Goal: Task Accomplishment & Management: Use online tool/utility

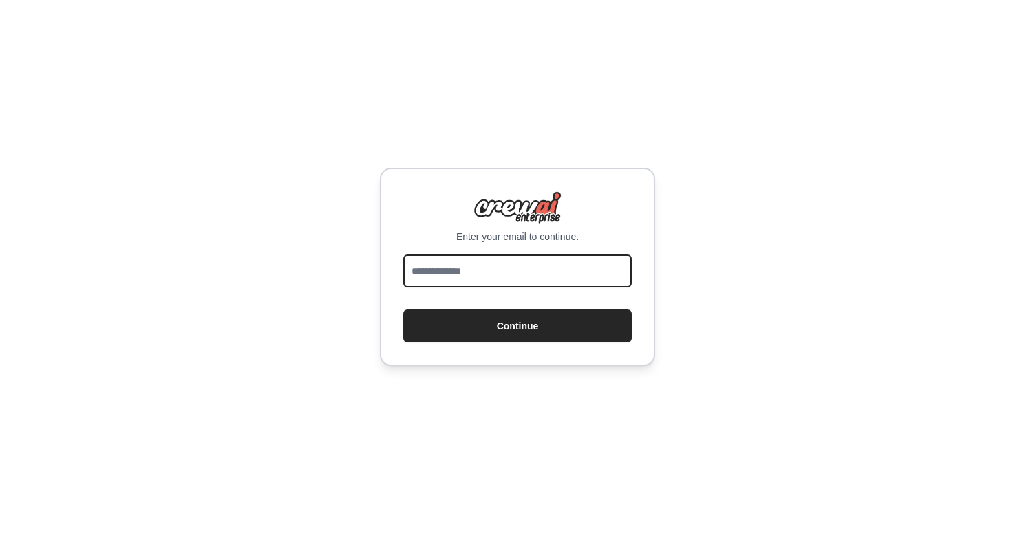
click at [478, 267] on input "email" at bounding box center [517, 271] width 228 height 33
type input "**********"
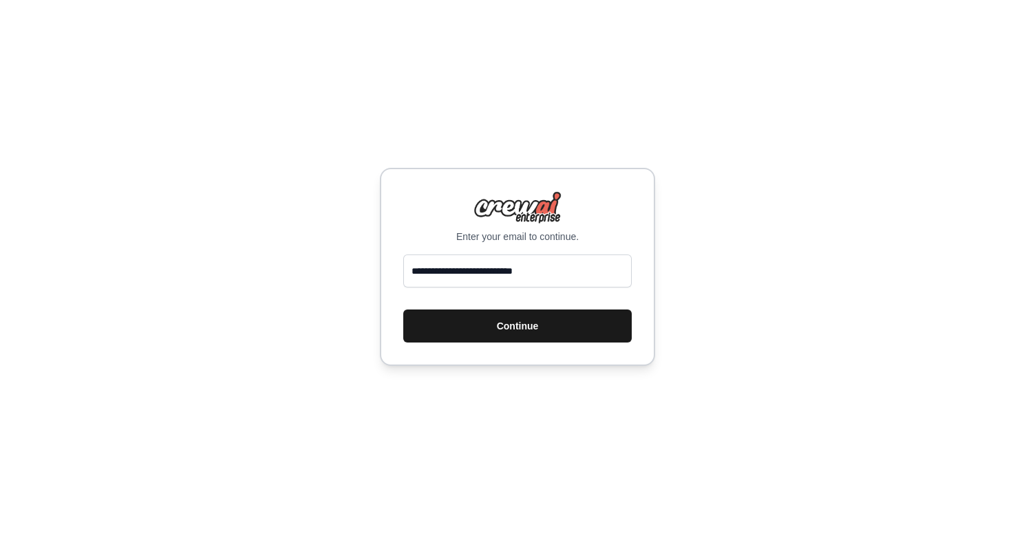
click at [520, 324] on button "Continue" at bounding box center [517, 326] width 228 height 33
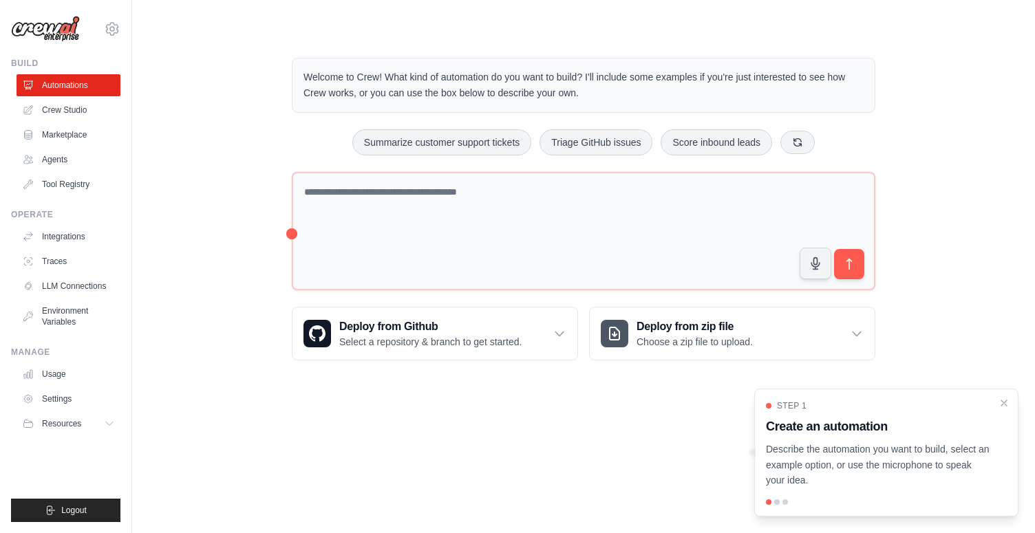
click at [210, 325] on div "Welcome to Crew! What kind of automation do you want to build? I'll include som…" at bounding box center [583, 209] width 859 height 347
click at [52, 161] on link "Agents" at bounding box center [70, 160] width 104 height 22
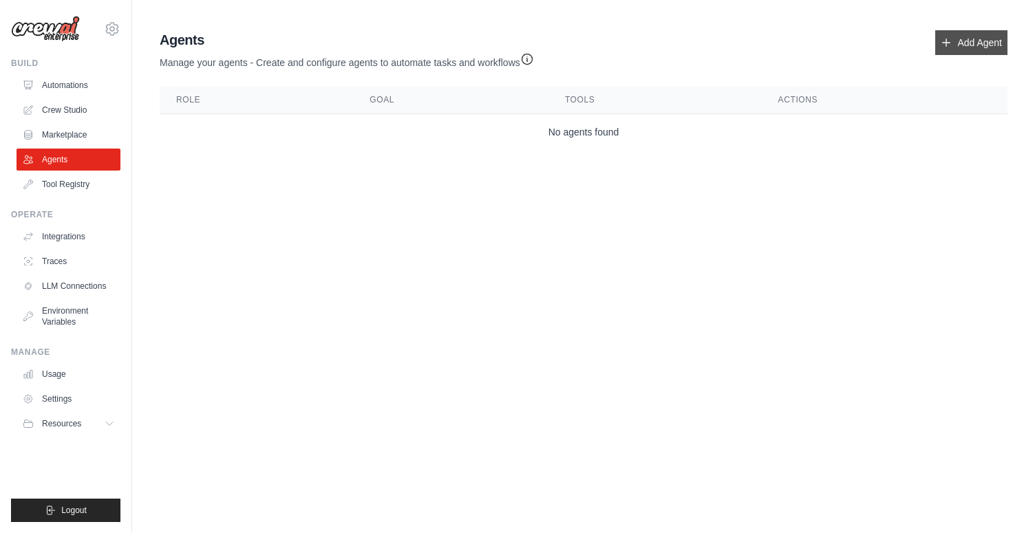
click at [966, 39] on link "Add Agent" at bounding box center [971, 42] width 72 height 25
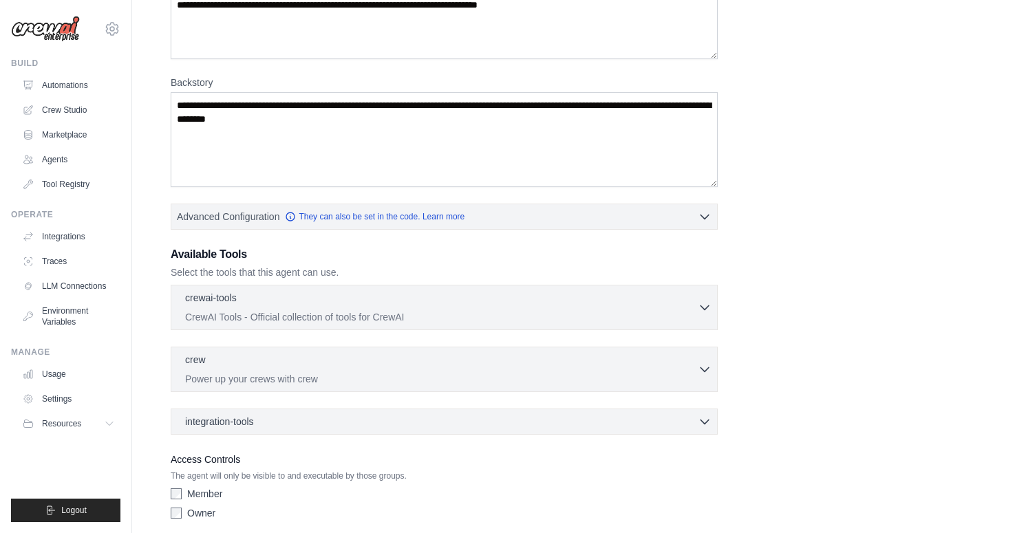
scroll to position [152, 0]
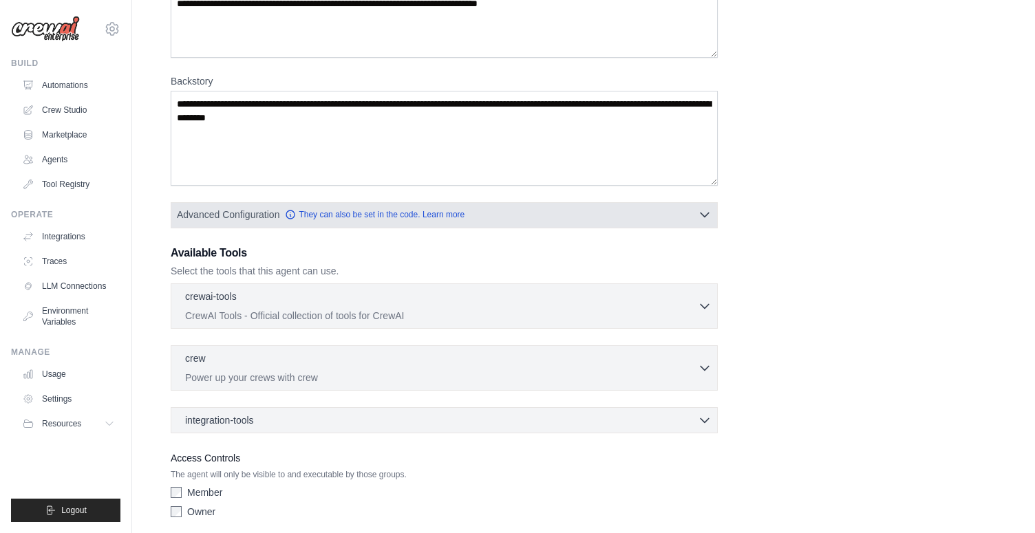
click at [643, 217] on button "Advanced Configuration They can also be set in the code. Learn more" at bounding box center [444, 214] width 546 height 25
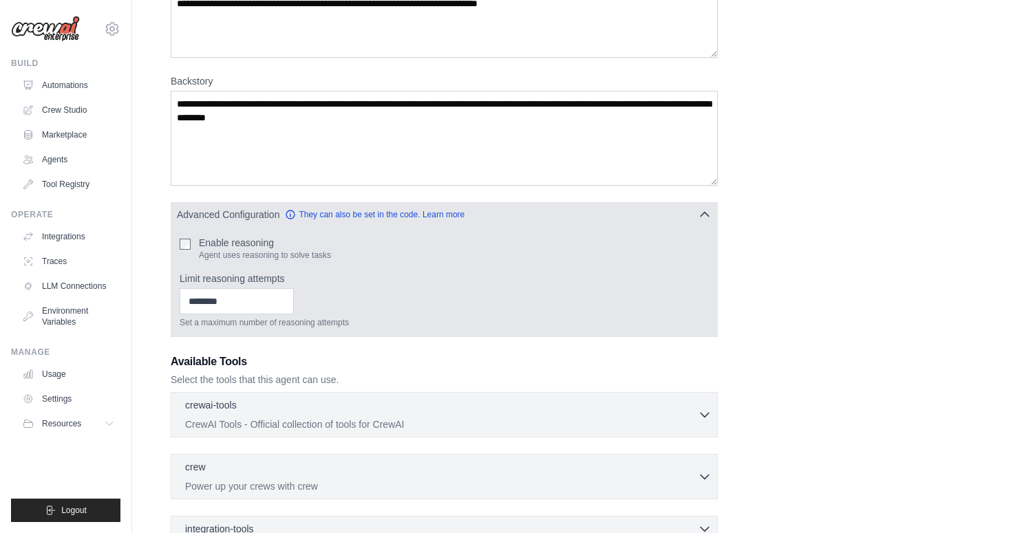
click at [643, 217] on button "Advanced Configuration They can also be set in the code. Learn more" at bounding box center [444, 214] width 546 height 25
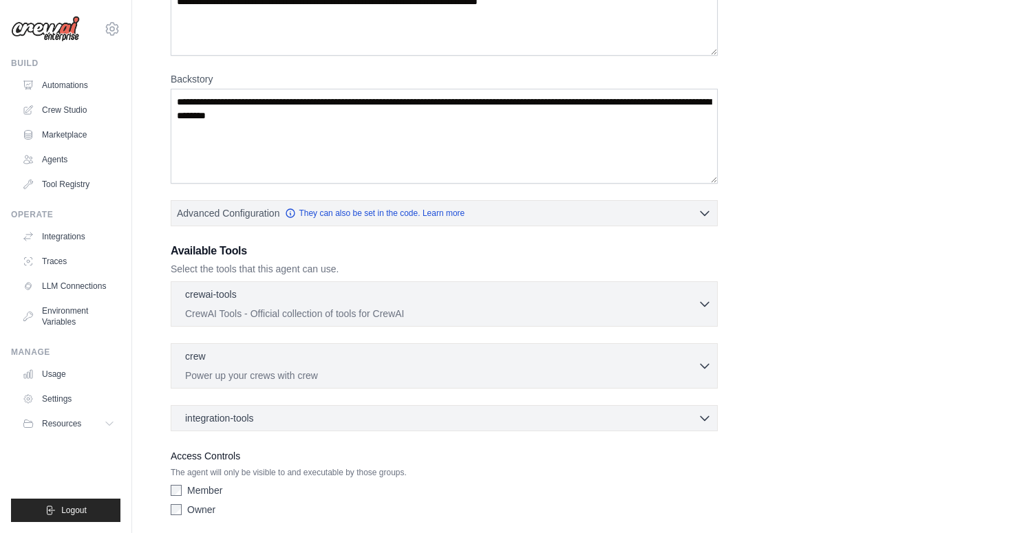
scroll to position [148, 0]
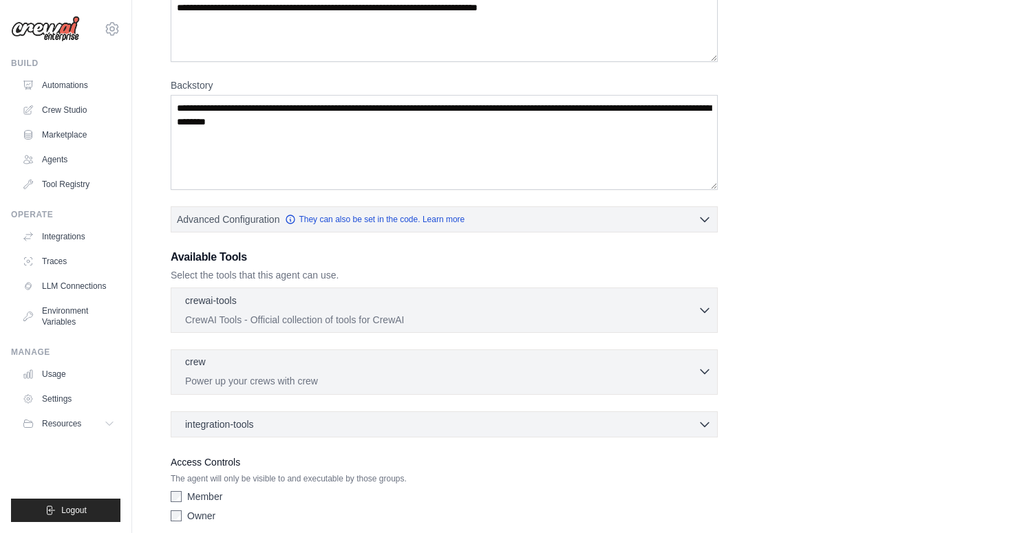
click at [312, 366] on div "crew 0 selected" at bounding box center [441, 363] width 513 height 17
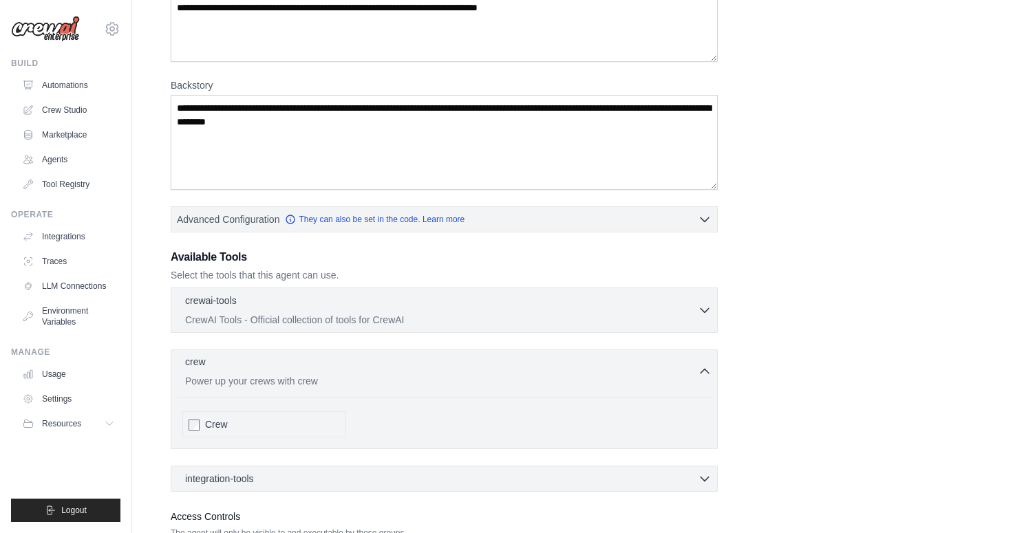
click at [312, 366] on div "crew 0 selected" at bounding box center [441, 363] width 513 height 17
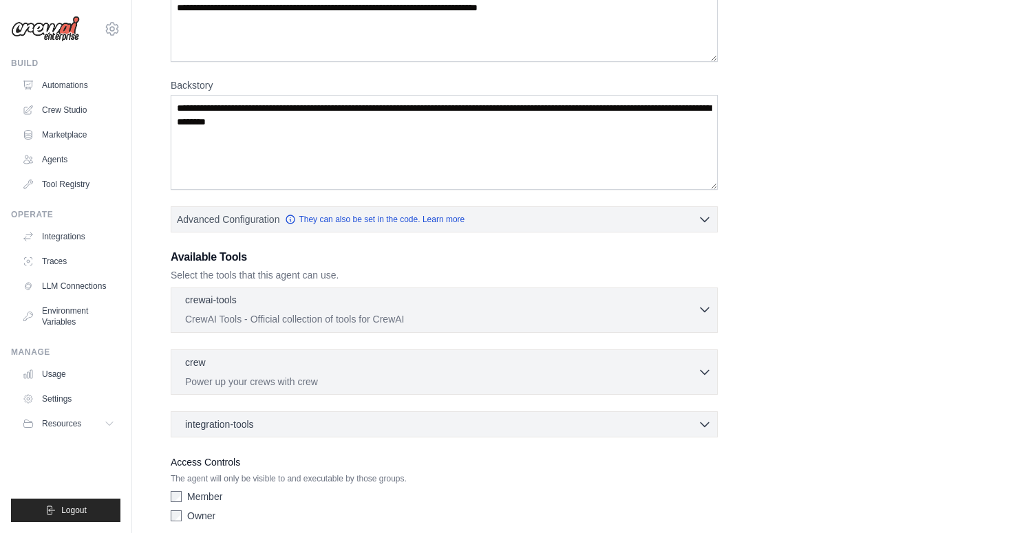
click at [328, 306] on div "crewai-tools 0 selected" at bounding box center [441, 301] width 513 height 17
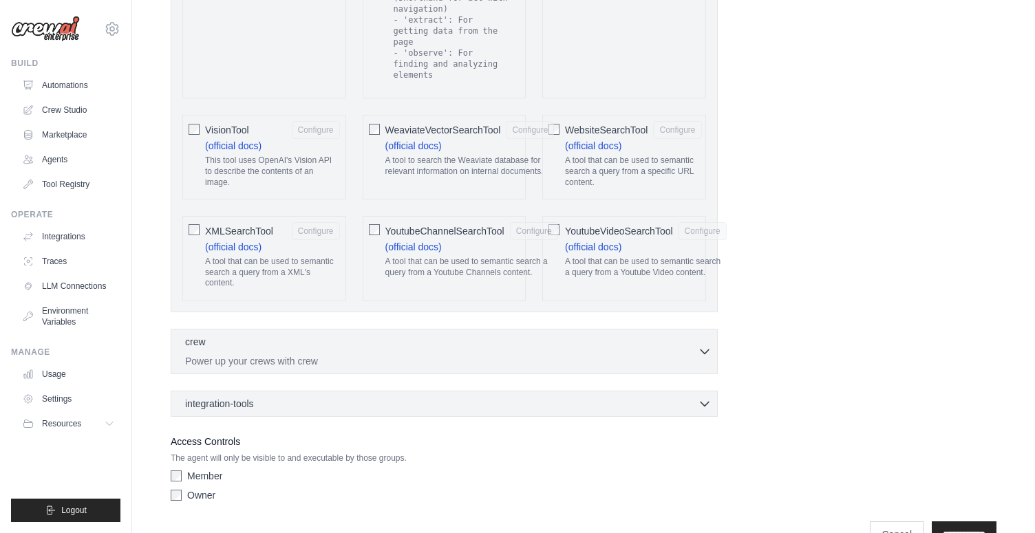
scroll to position [2880, 0]
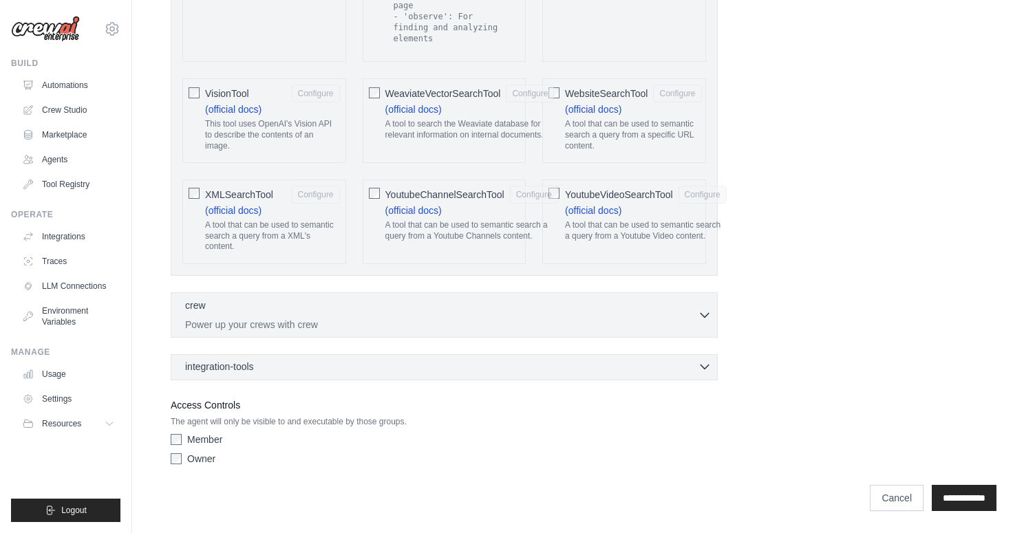
click at [416, 370] on div "integration-tools 0 selected" at bounding box center [448, 367] width 526 height 14
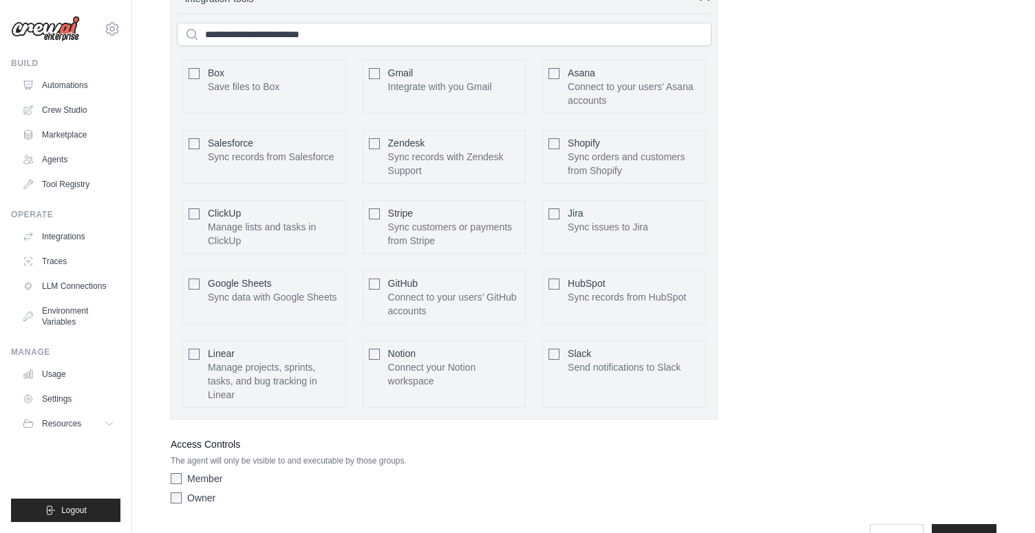
scroll to position [3229, 0]
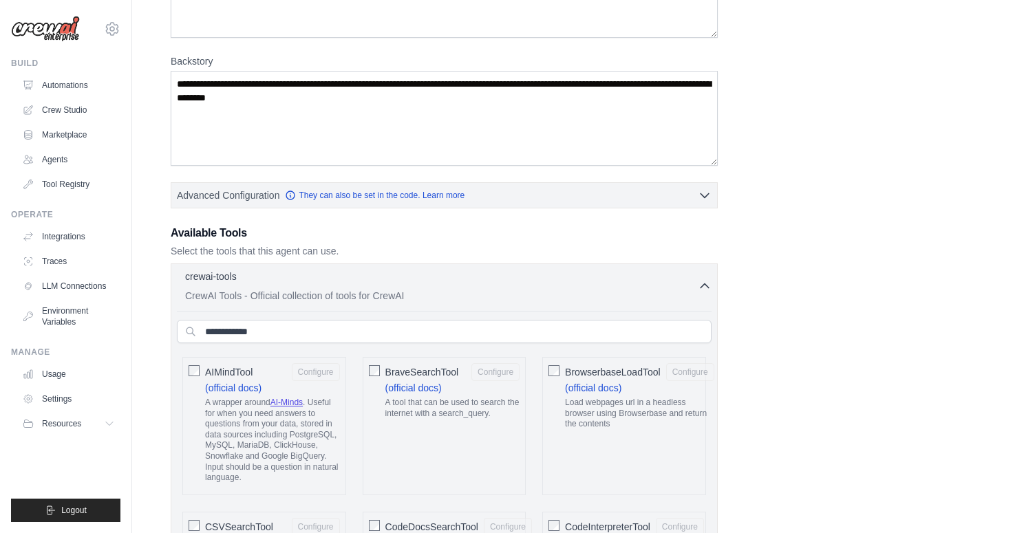
scroll to position [198, 0]
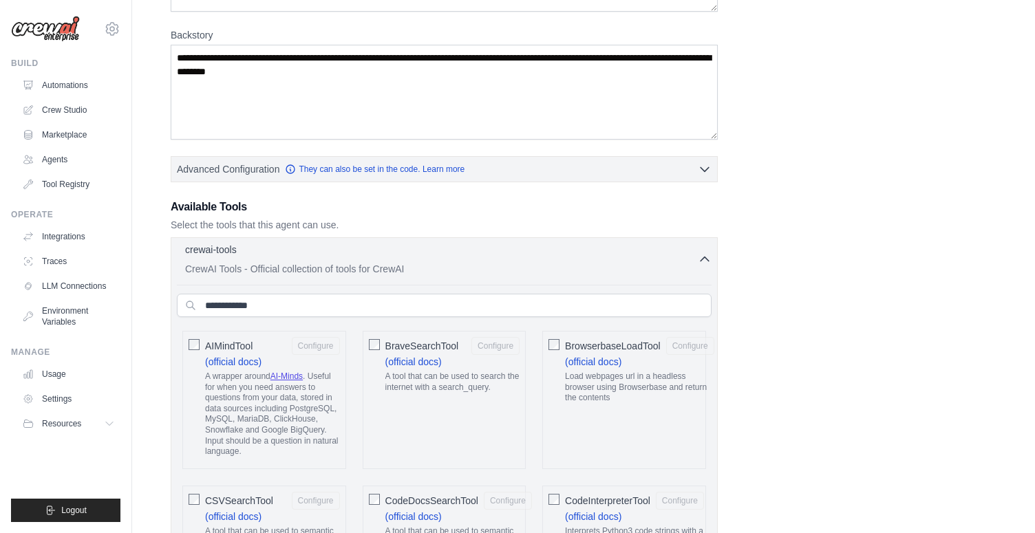
click at [480, 262] on p "CrewAI Tools - Official collection of tools for CrewAI" at bounding box center [441, 269] width 513 height 14
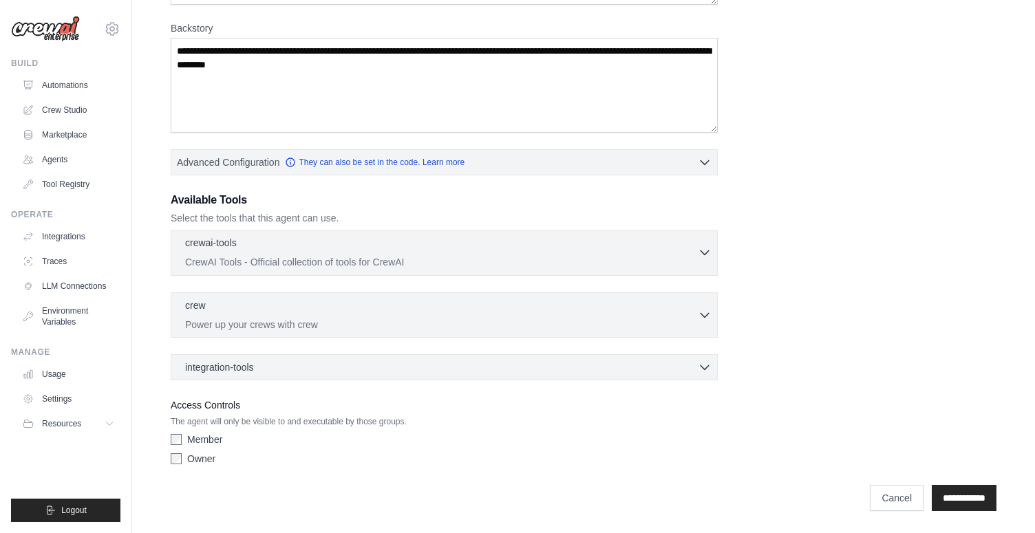
scroll to position [0, 0]
